Goal: Task Accomplishment & Management: Use online tool/utility

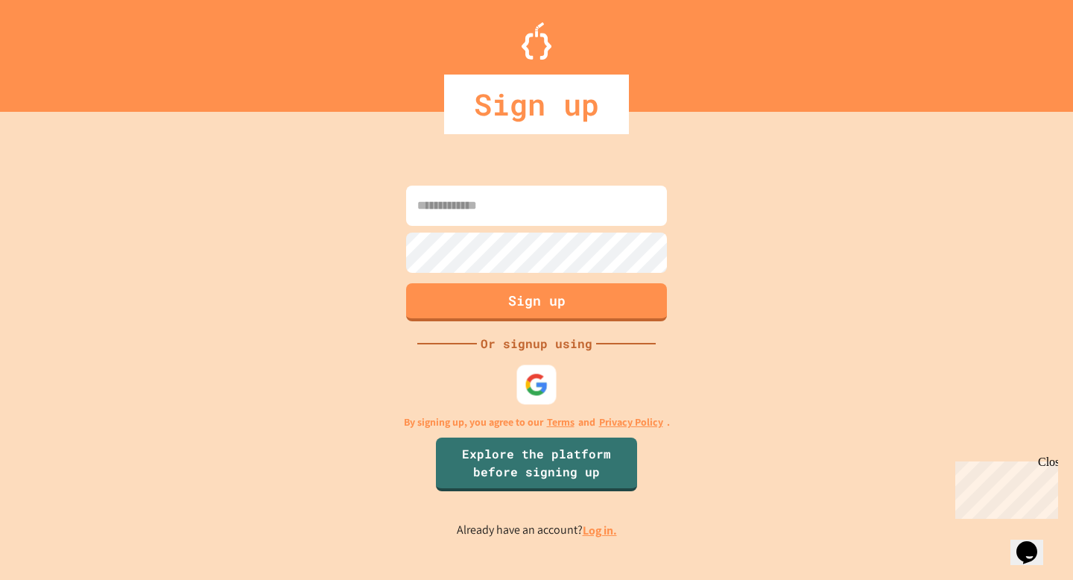
click at [554, 381] on div at bounding box center [536, 384] width 39 height 39
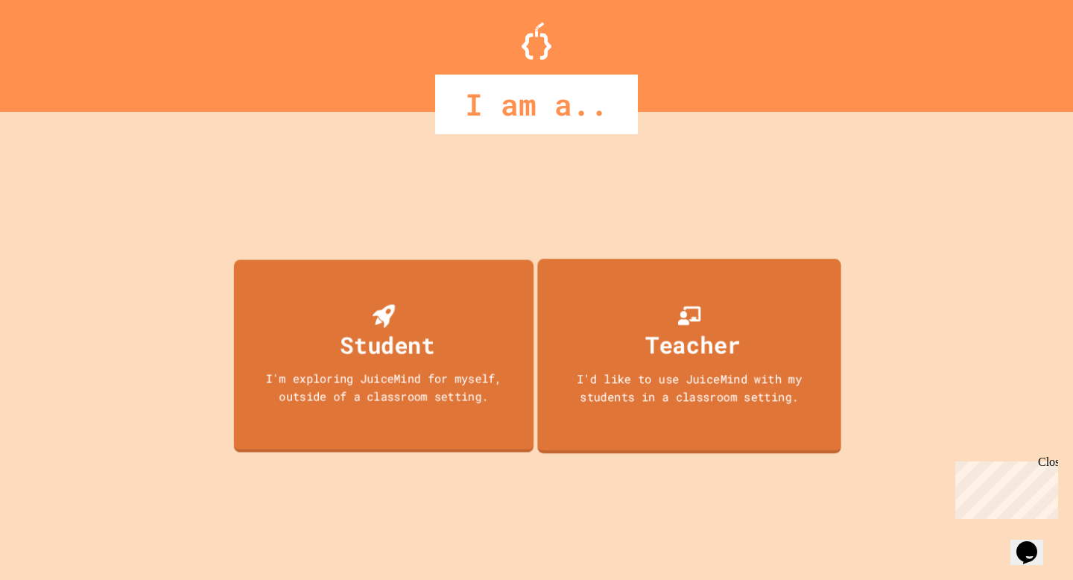
click at [460, 383] on div "I'm exploring JuiceMind for myself, outside of a classroom setting." at bounding box center [384, 387] width 270 height 34
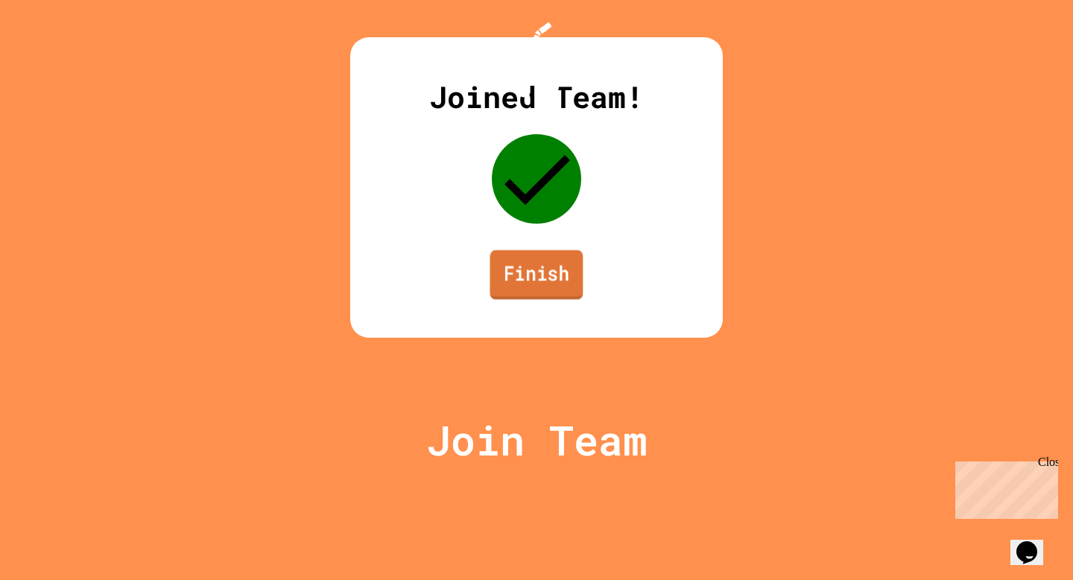
click at [537, 300] on link "Finish" at bounding box center [536, 274] width 93 height 49
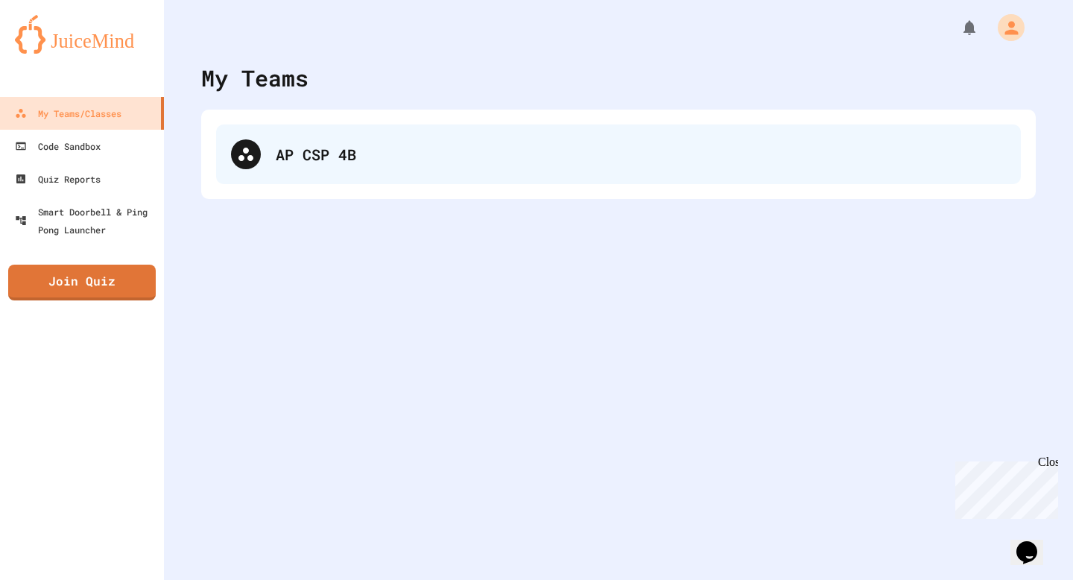
click at [364, 156] on div "AP CSP 4B" at bounding box center [641, 154] width 730 height 22
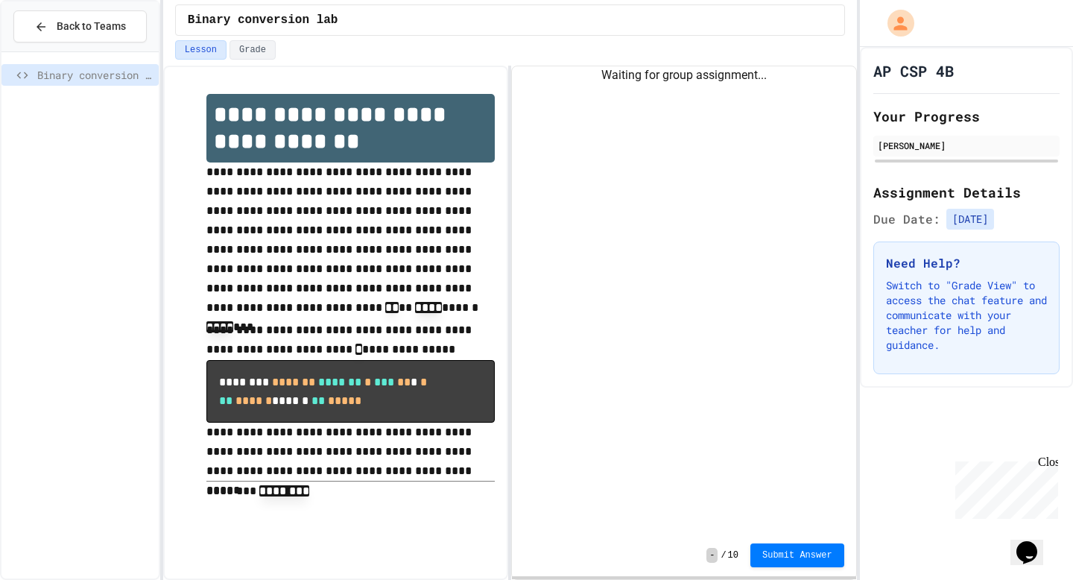
click at [595, 152] on div "Waiting for group assignment..." at bounding box center [684, 300] width 344 height 468
